Goal: Transaction & Acquisition: Purchase product/service

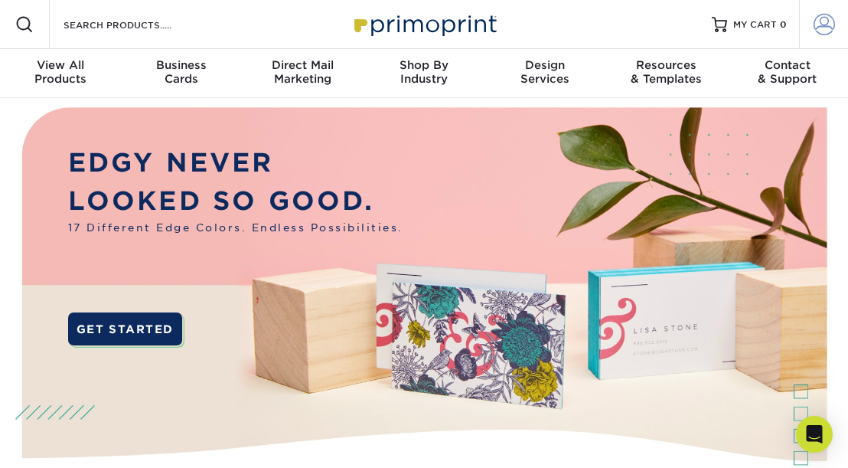
click at [826, 23] on span at bounding box center [823, 24] width 21 height 21
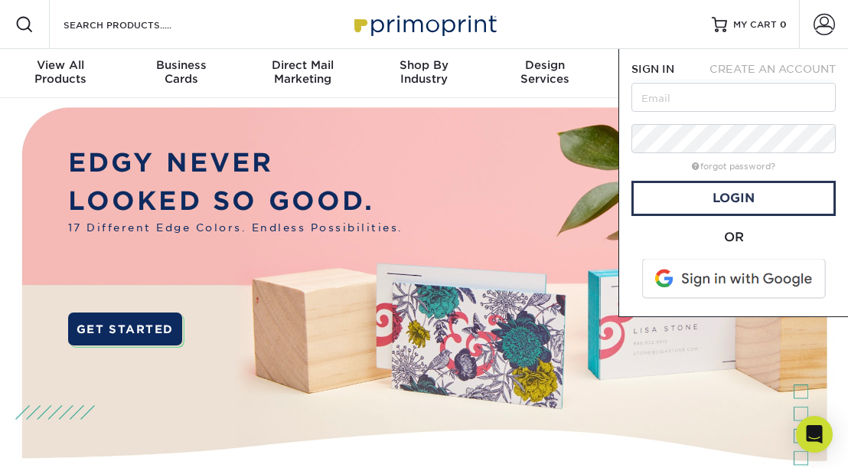
click at [716, 279] on span at bounding box center [734, 279] width 195 height 40
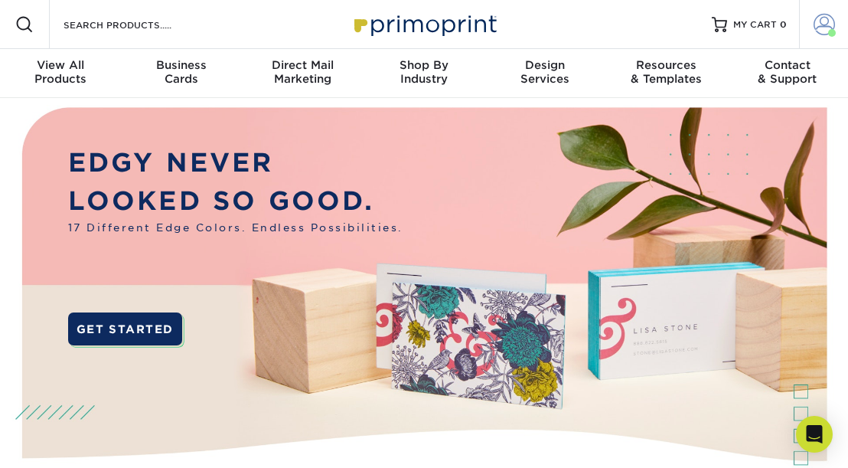
click at [823, 25] on span at bounding box center [823, 24] width 21 height 21
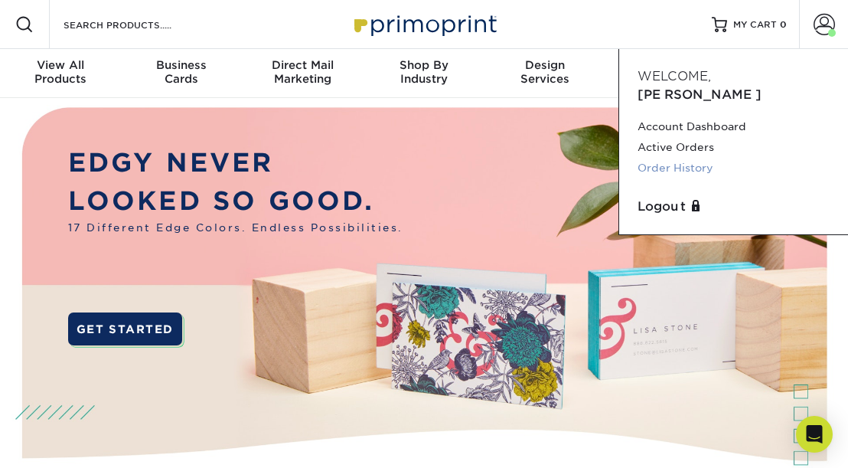
click at [679, 158] on link "Order History" at bounding box center [733, 168] width 192 height 21
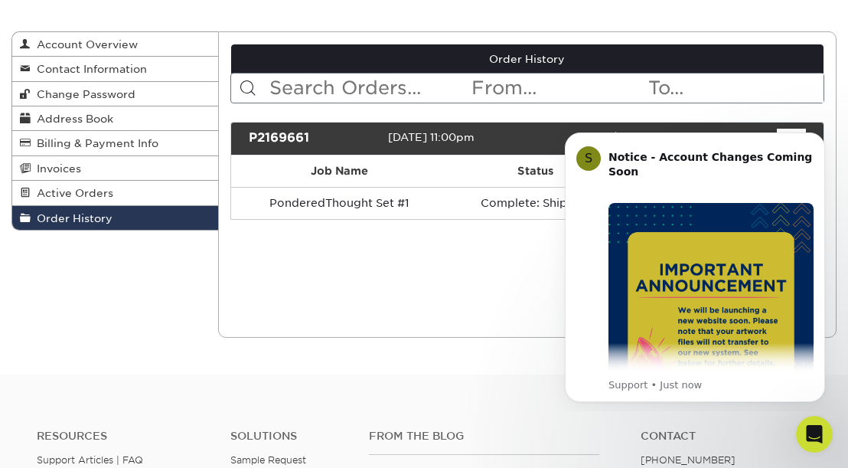
click at [577, 18] on div "Order History Account Overview Contact Information Change Password Address Book…" at bounding box center [424, 185] width 848 height 380
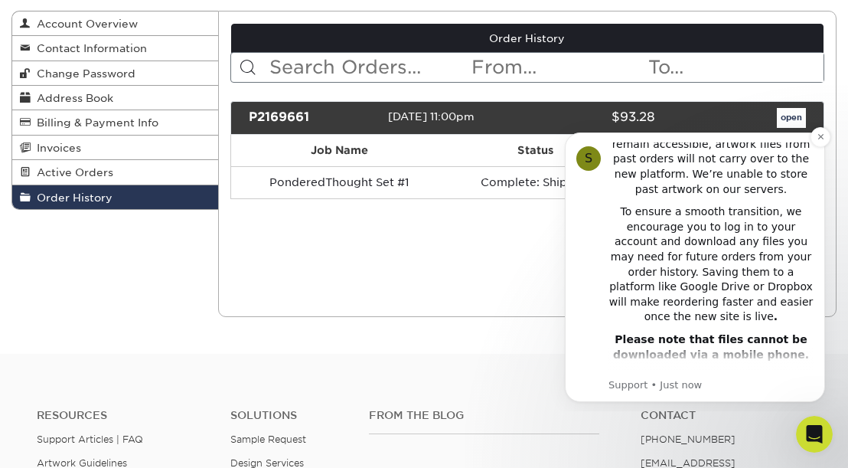
scroll to position [313, 0]
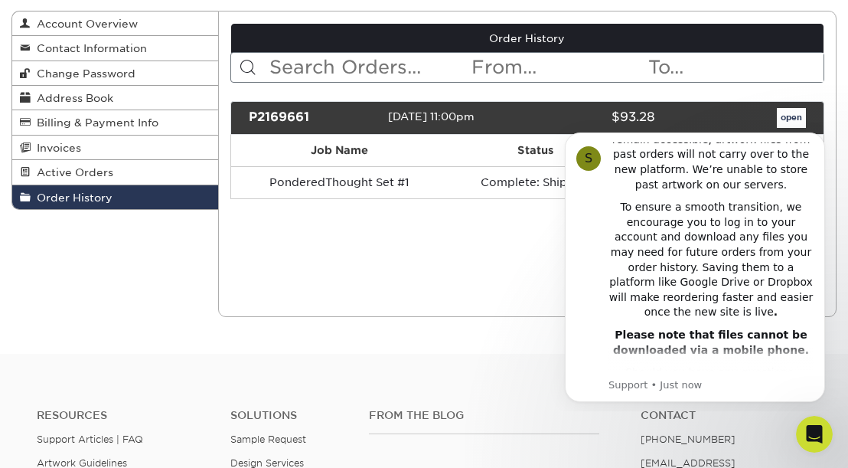
click at [529, 238] on div "Current Orders 0 Active 0 Missing Files" at bounding box center [527, 164] width 619 height 306
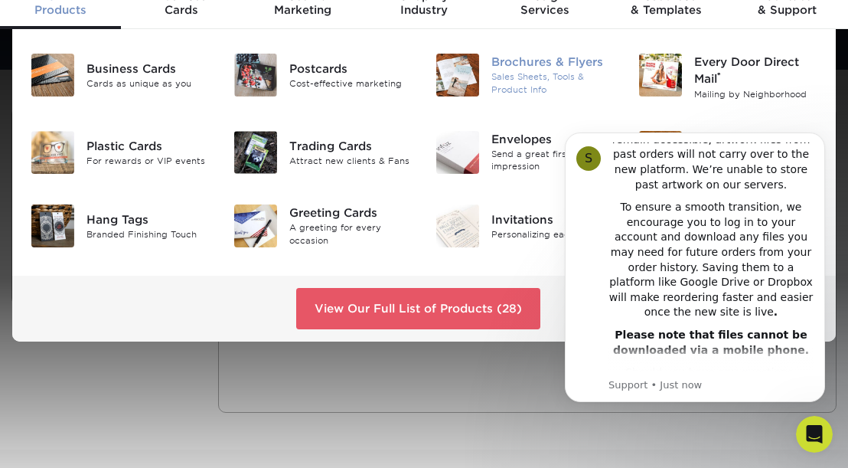
scroll to position [69, 0]
click at [45, 10] on div "View All Products" at bounding box center [60, 3] width 121 height 28
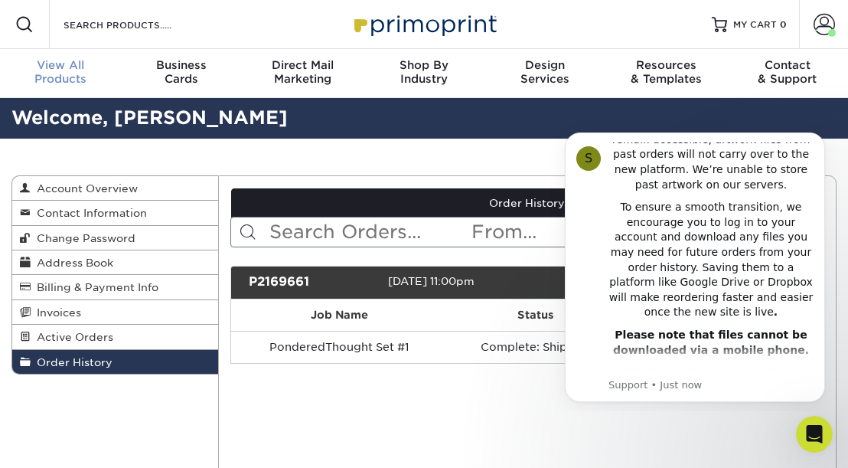
scroll to position [0, 0]
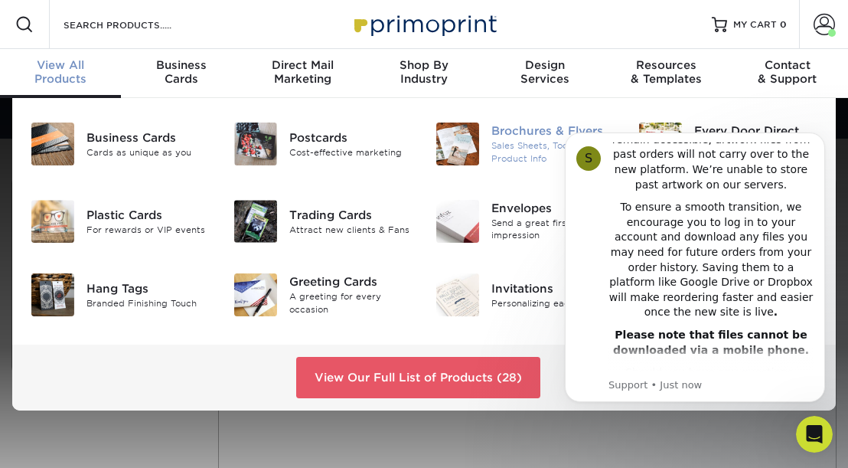
click at [470, 139] on img at bounding box center [457, 143] width 43 height 43
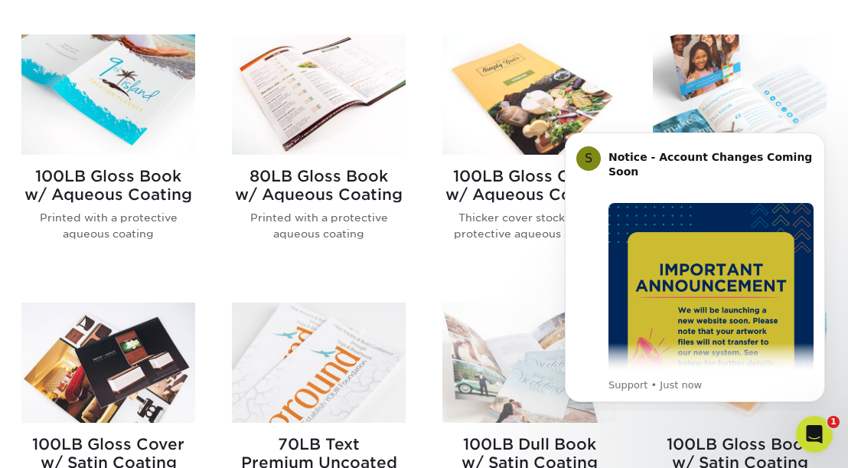
scroll to position [640, 0]
click at [818, 138] on icon "Dismiss notification" at bounding box center [820, 136] width 8 height 8
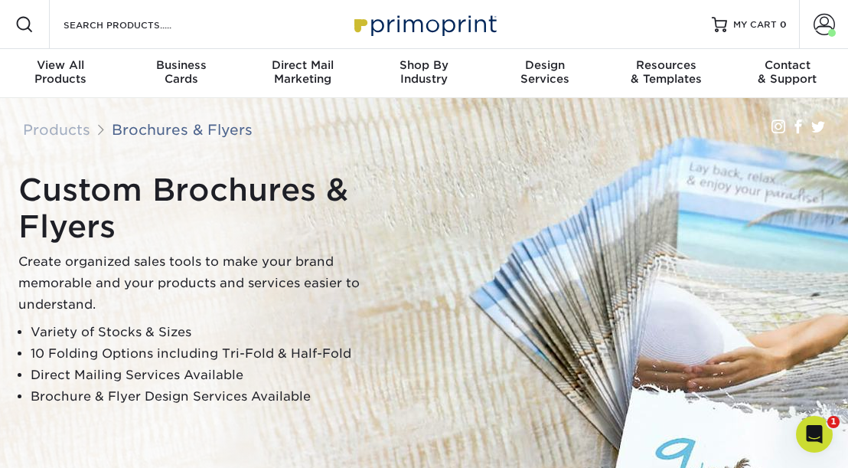
scroll to position [0, 0]
click at [111, 20] on input "Search Products" at bounding box center [136, 24] width 149 height 18
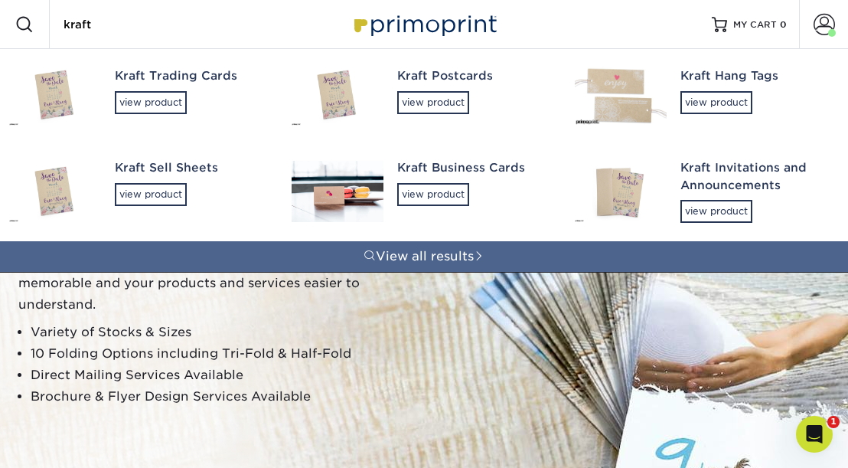
type input "kraft"
click at [60, 99] on img at bounding box center [55, 94] width 92 height 61
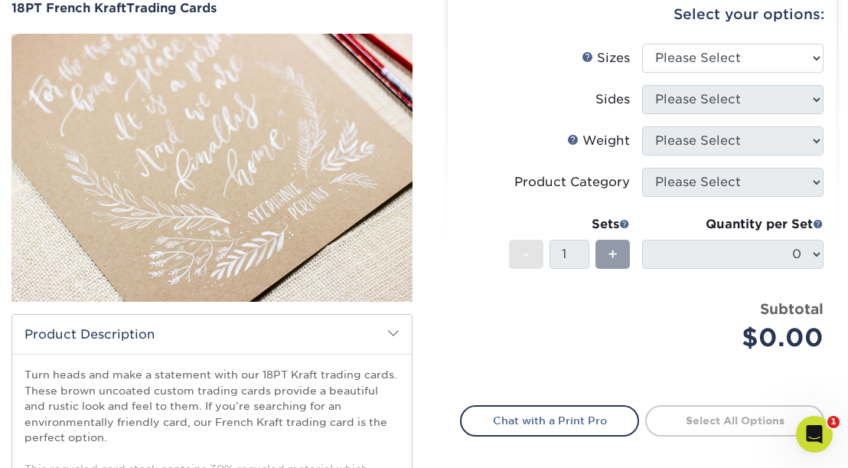
scroll to position [142, 0]
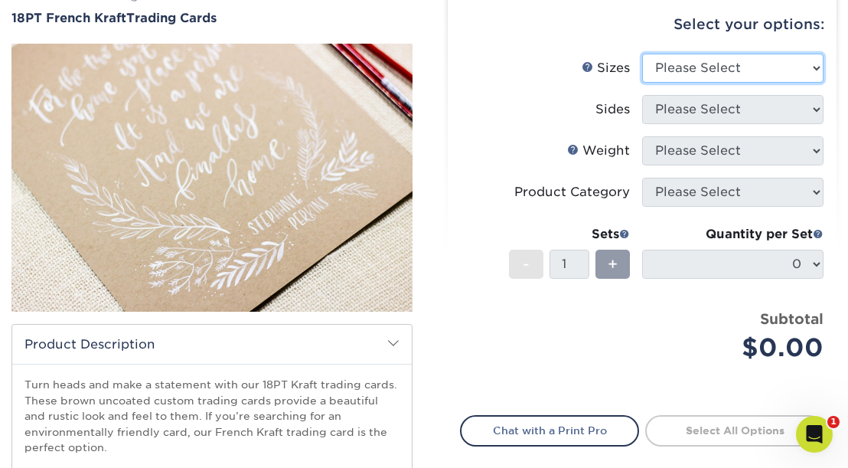
select select "2.50x3.50"
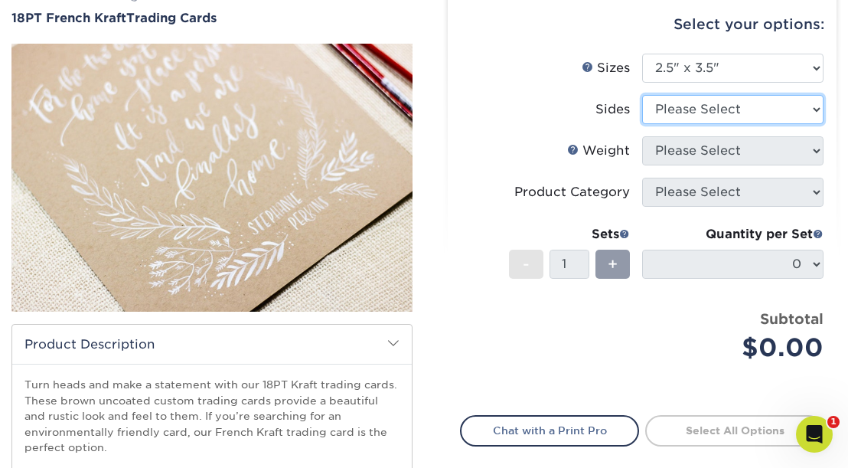
select select "ec6b434c-8882-4c22-8b49-cef7136ba7cd"
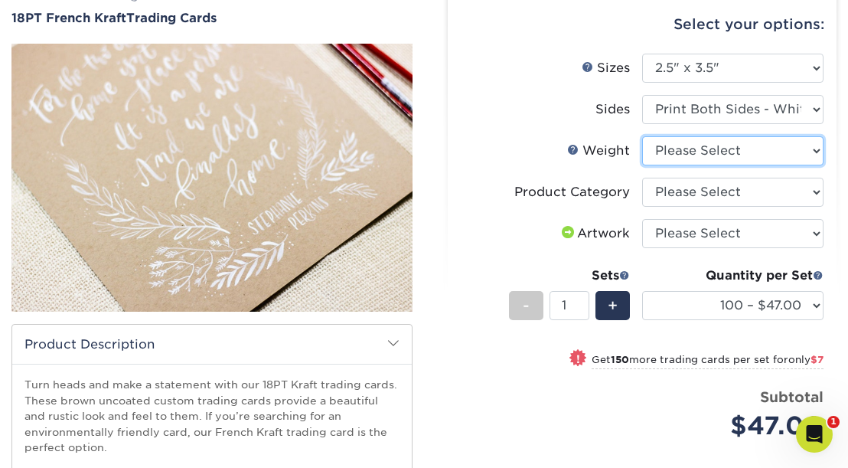
select select "18PTUCKRAFT"
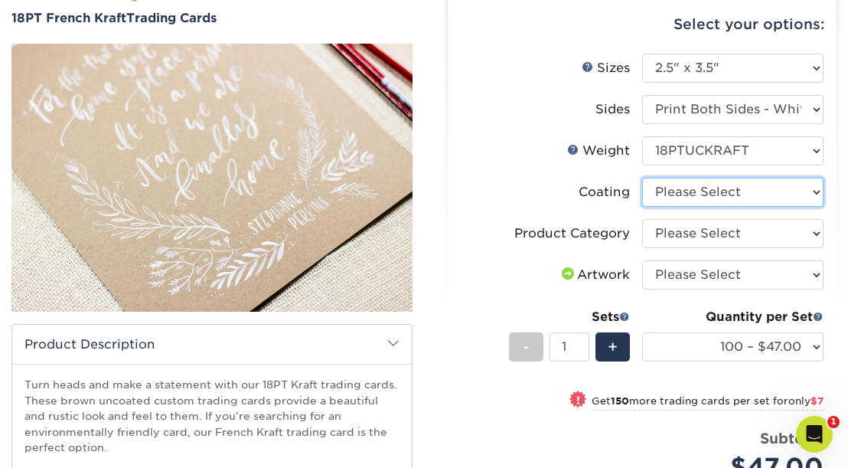
select select "3e7618de-abca-4bda-9f97-8b9129e913d8"
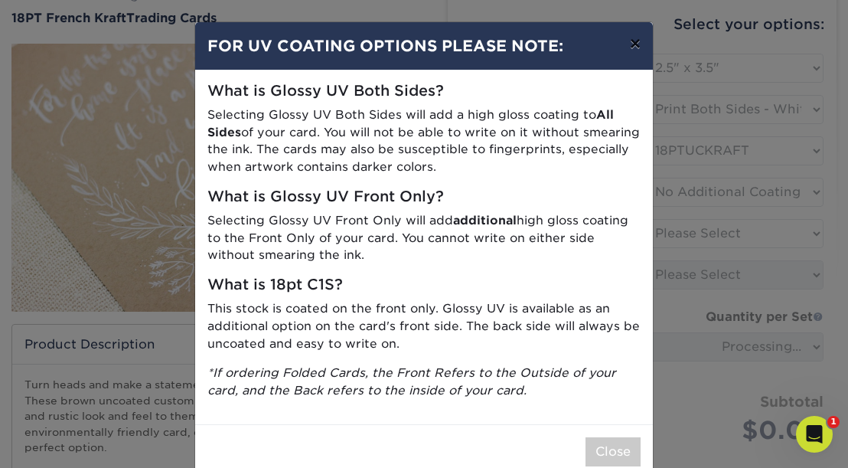
click at [631, 46] on button "×" at bounding box center [635, 43] width 35 height 43
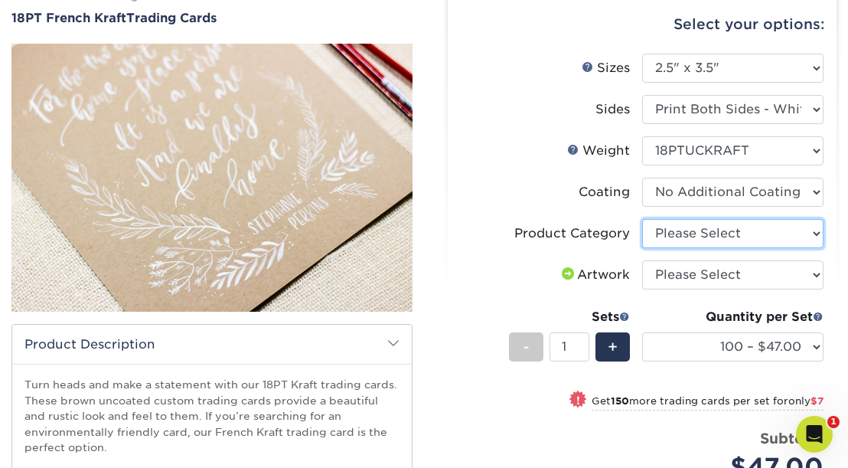
select select "c2f9bce9-36c2-409d-b101-c29d9d031e18"
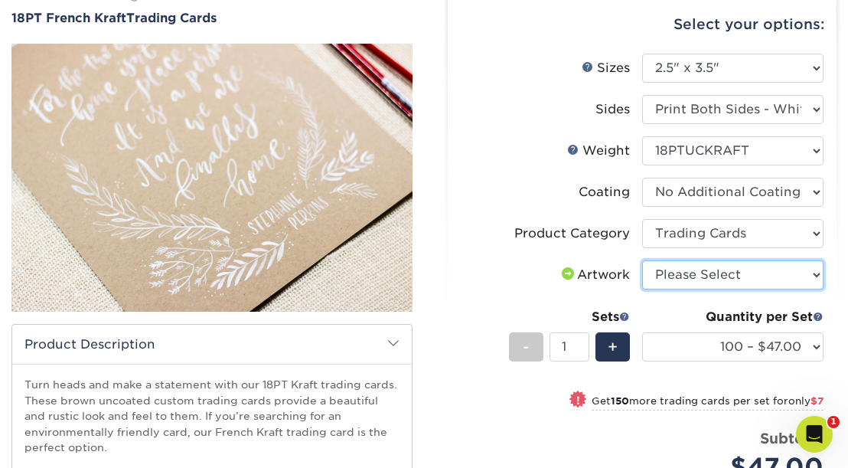
select select "upload"
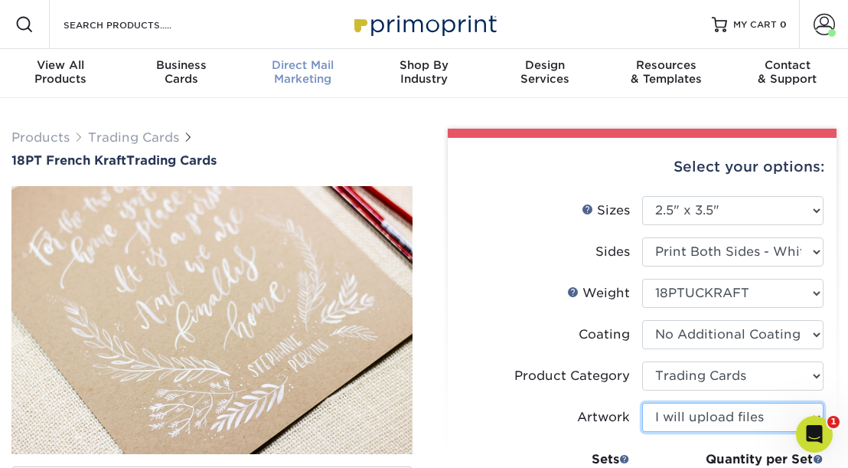
scroll to position [0, 0]
